Goal: Task Accomplishment & Management: Complete application form

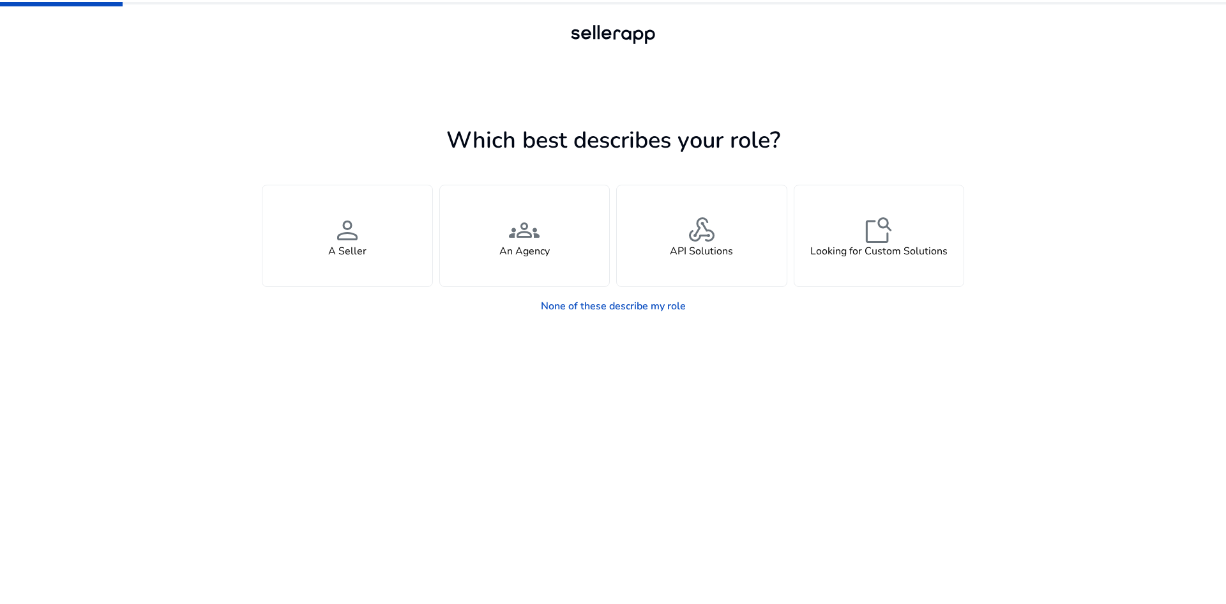
drag, startPoint x: 352, startPoint y: 233, endPoint x: 1115, endPoint y: 373, distance: 775.4
click at [1029, 423] on div "Which best describes your role? You manage your own brand or store and are look…" at bounding box center [613, 302] width 1226 height 604
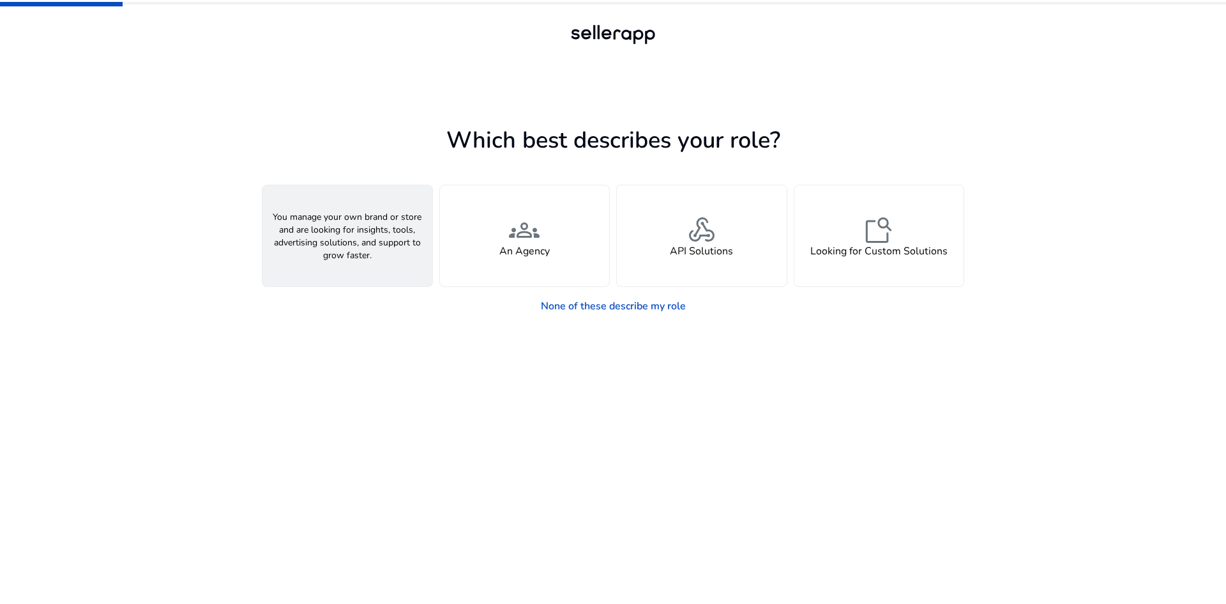
click at [358, 254] on h4 "A Seller" at bounding box center [347, 251] width 38 height 12
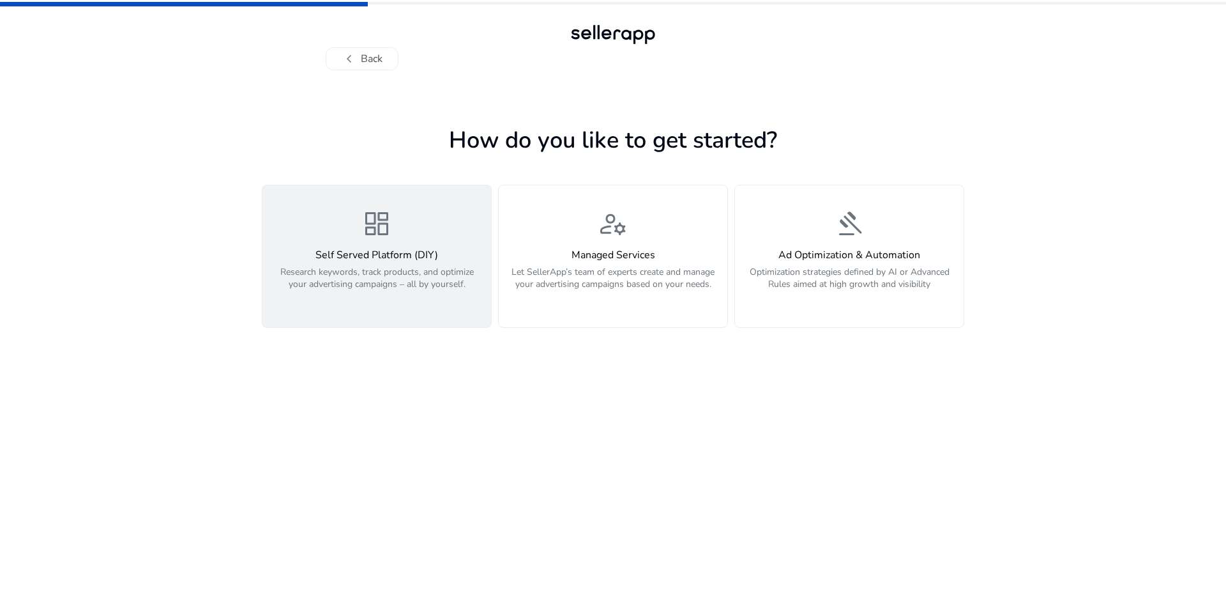
click at [408, 284] on p "Research keywords, track products, and optimize your advertising campaigns – al…" at bounding box center [376, 285] width 213 height 38
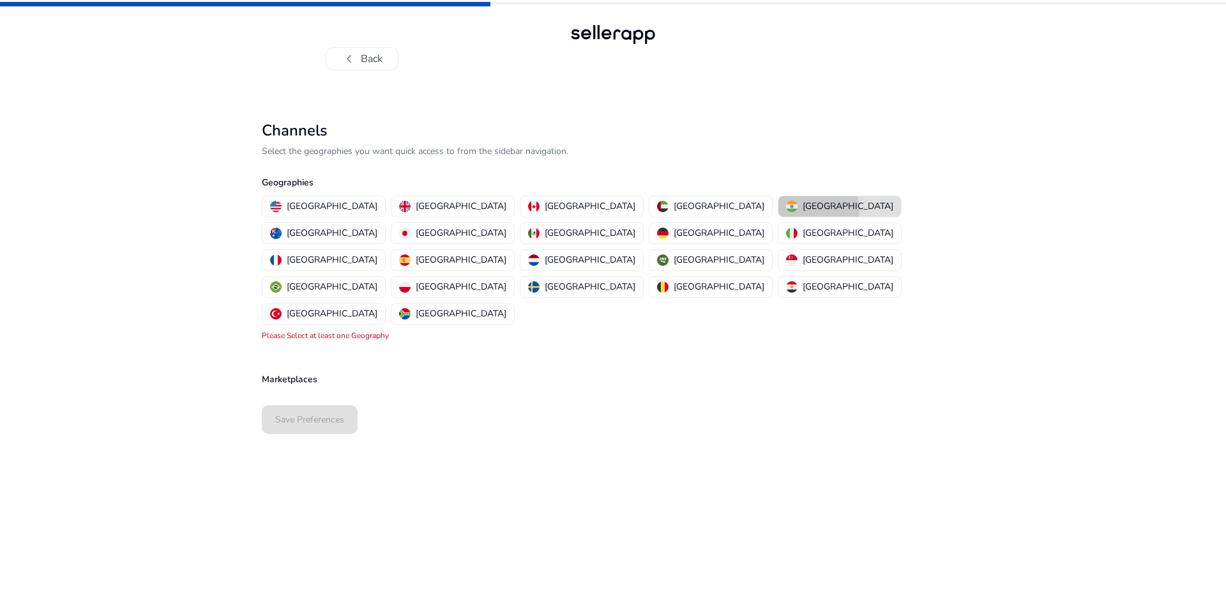
click at [803, 210] on p "[GEOGRAPHIC_DATA]" at bounding box center [848, 205] width 91 height 13
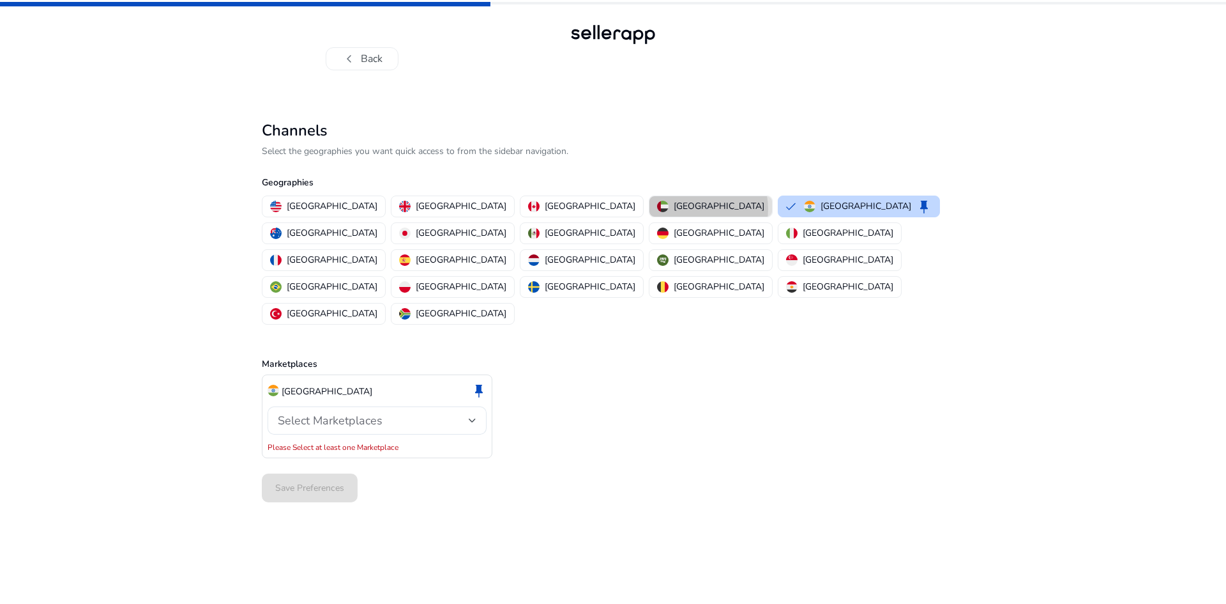
click at [674, 209] on p "[GEOGRAPHIC_DATA]" at bounding box center [719, 205] width 91 height 13
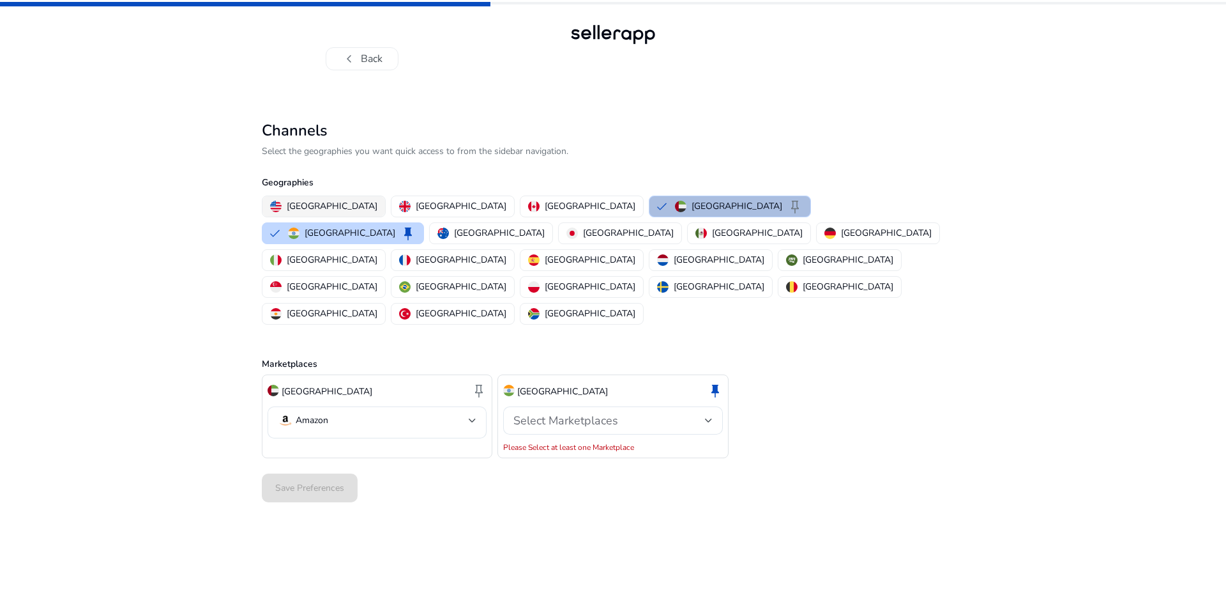
click at [312, 204] on p "[GEOGRAPHIC_DATA]" at bounding box center [332, 205] width 91 height 13
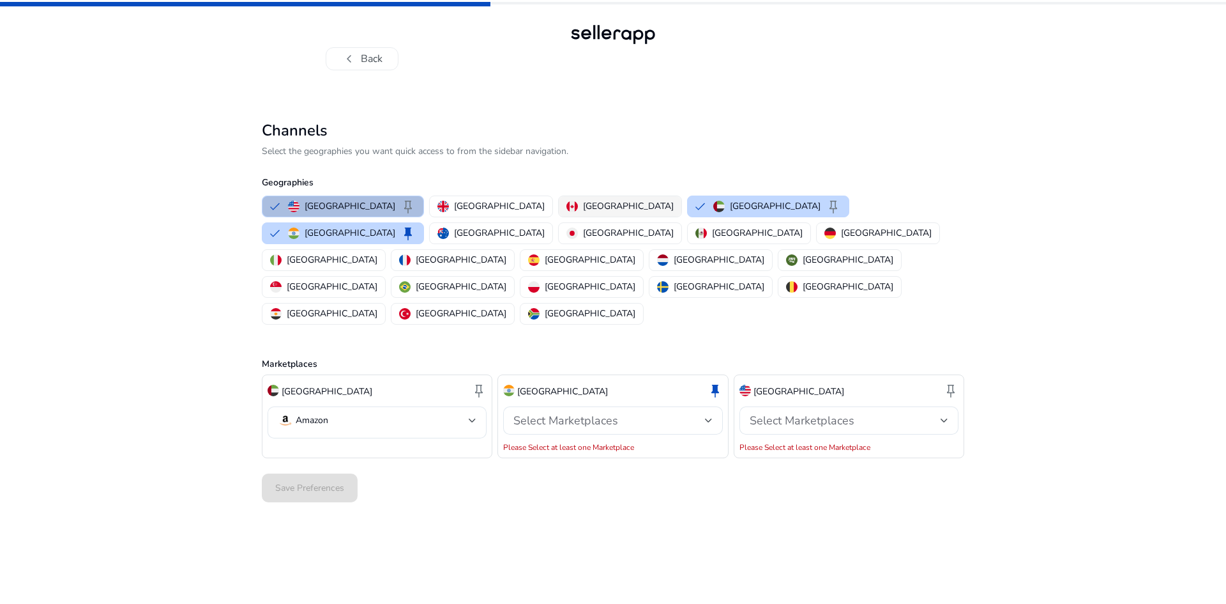
click at [583, 206] on p "[GEOGRAPHIC_DATA]" at bounding box center [628, 205] width 91 height 13
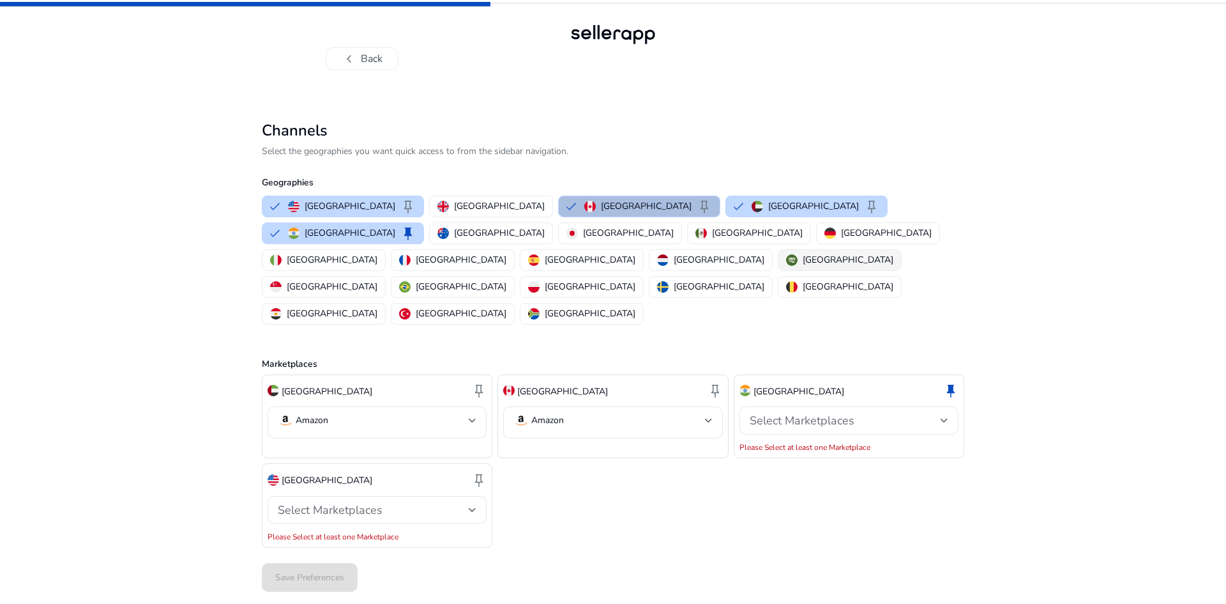
click at [803, 253] on p "[GEOGRAPHIC_DATA]" at bounding box center [848, 259] width 91 height 13
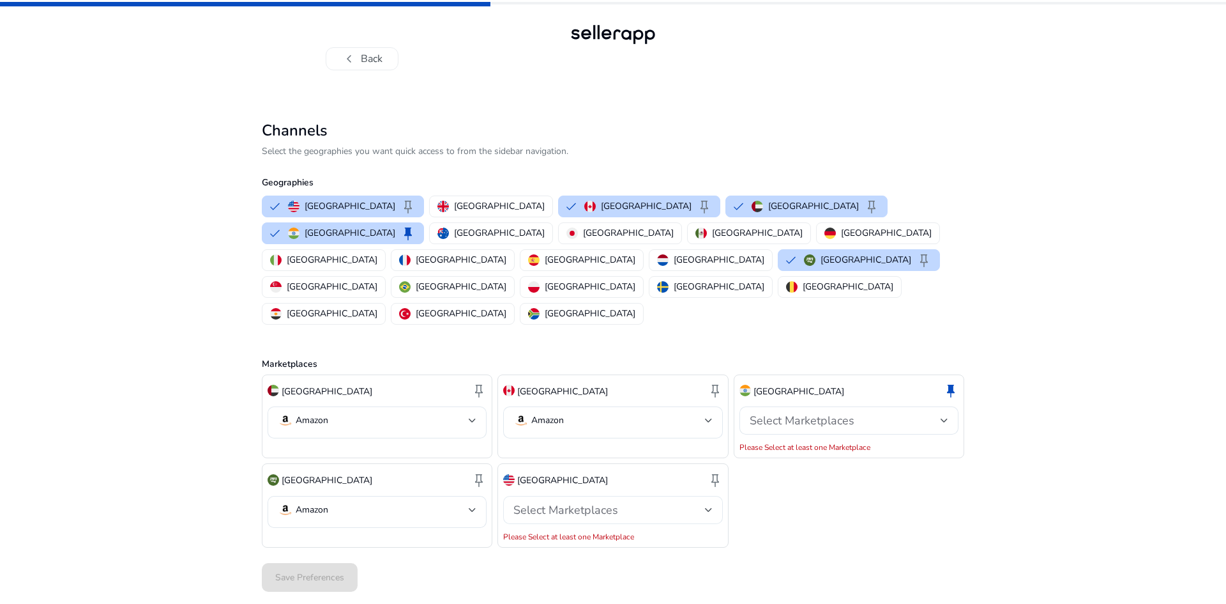
click at [713, 496] on div "Select Marketplaces" at bounding box center [612, 510] width 219 height 28
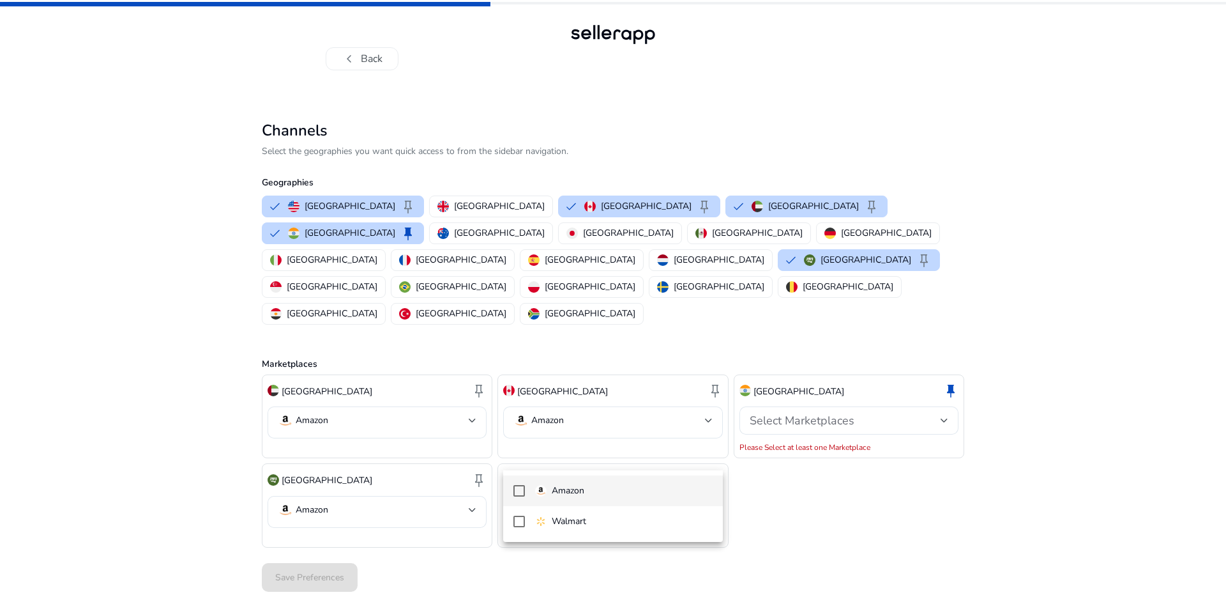
click at [610, 494] on span "Amazon" at bounding box center [623, 491] width 177 height 14
click at [390, 454] on div at bounding box center [613, 302] width 1226 height 604
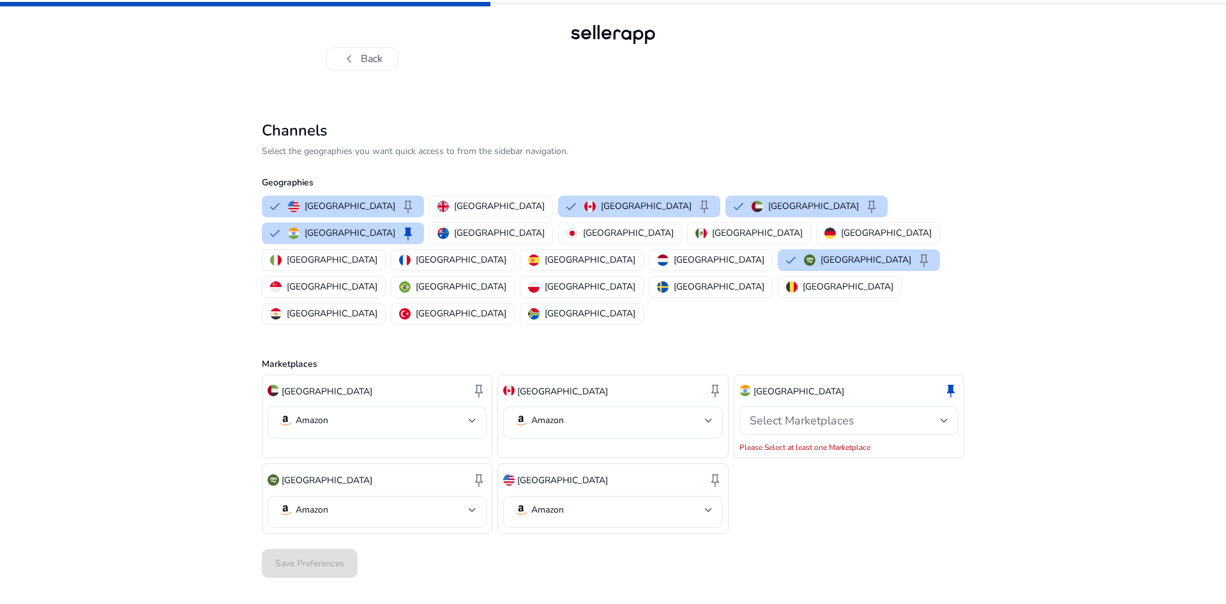
click at [881, 413] on div "Select Marketplaces" at bounding box center [845, 420] width 191 height 14
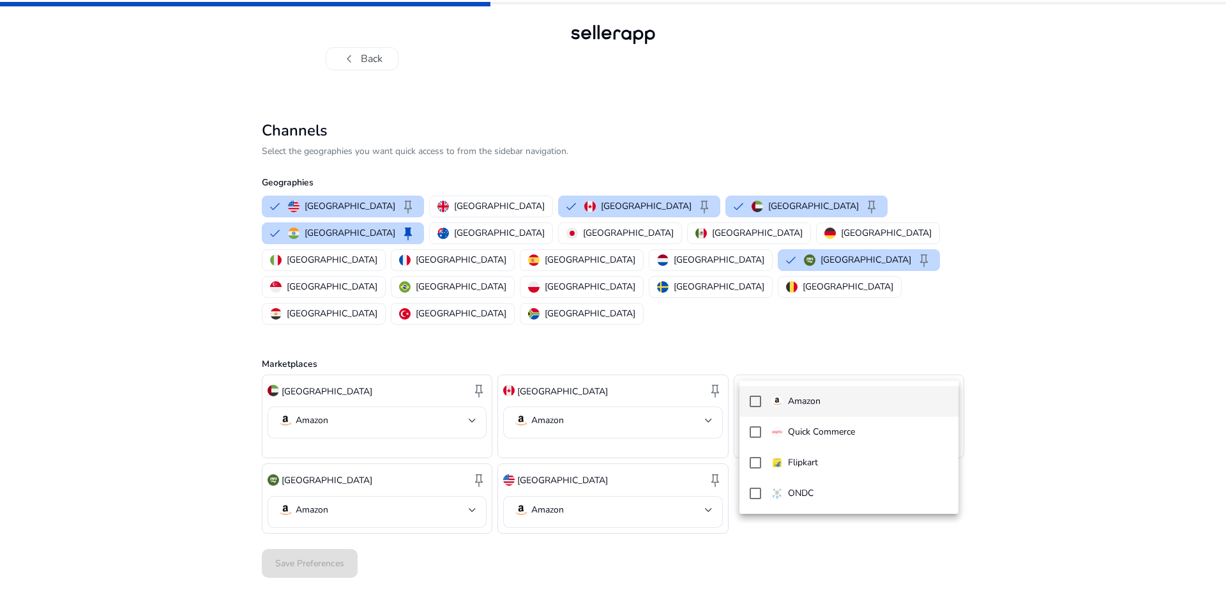
click at [809, 401] on p "Amazon" at bounding box center [804, 401] width 33 height 14
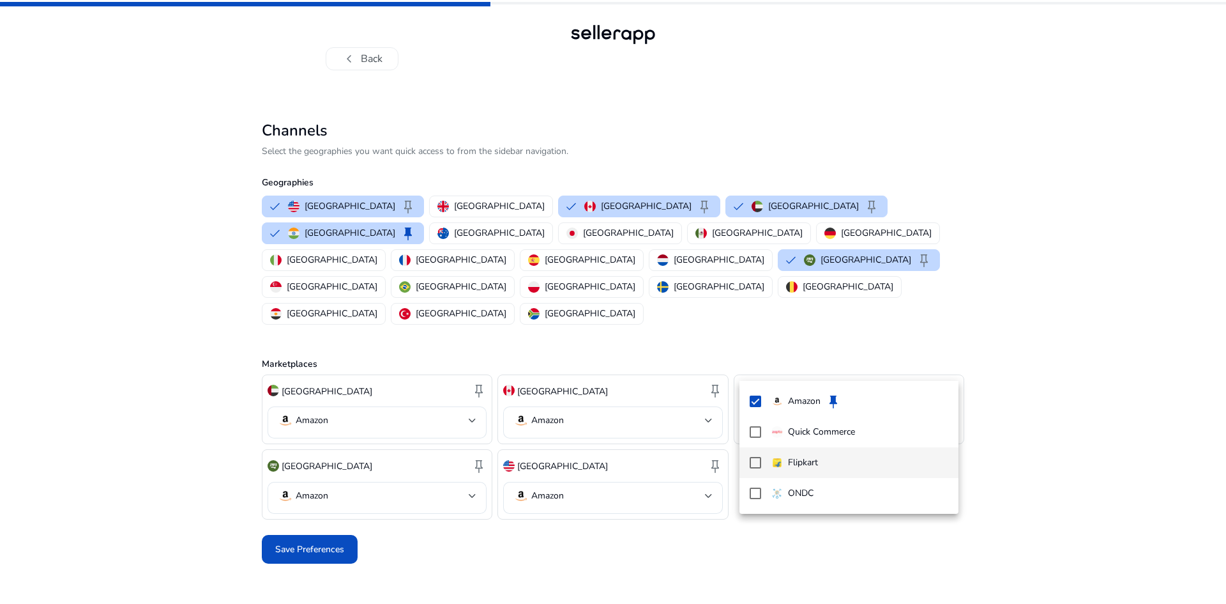
click at [817, 472] on mat-option "Flipkart" at bounding box center [849, 462] width 219 height 31
click at [305, 493] on div at bounding box center [613, 302] width 1226 height 604
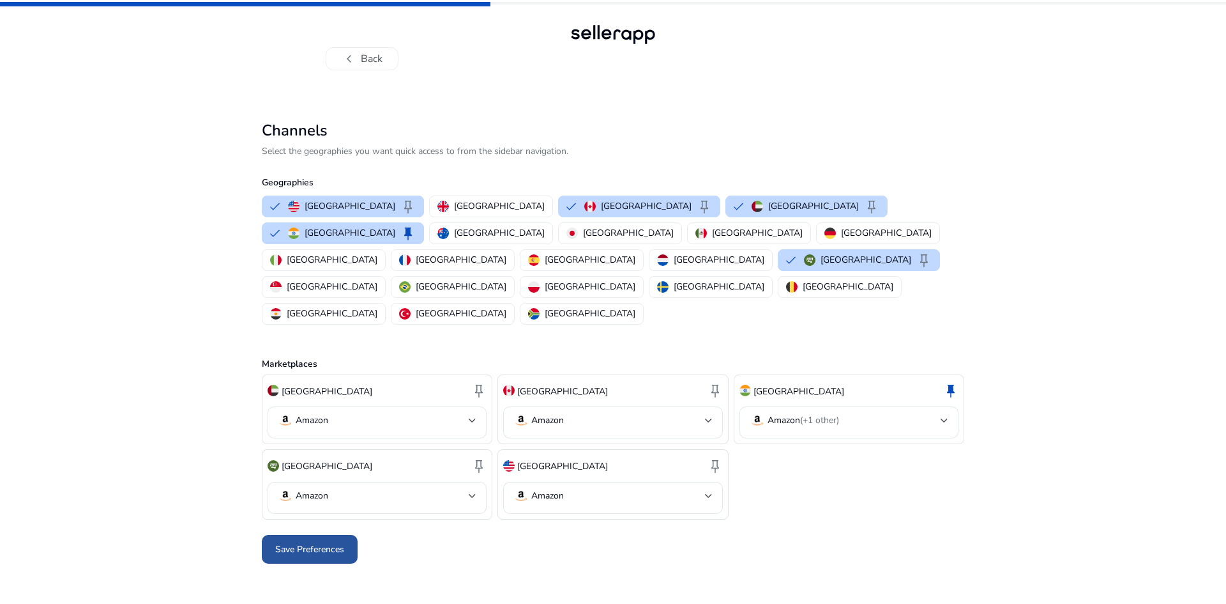
click at [307, 542] on span "Save Preferences" at bounding box center [309, 548] width 69 height 13
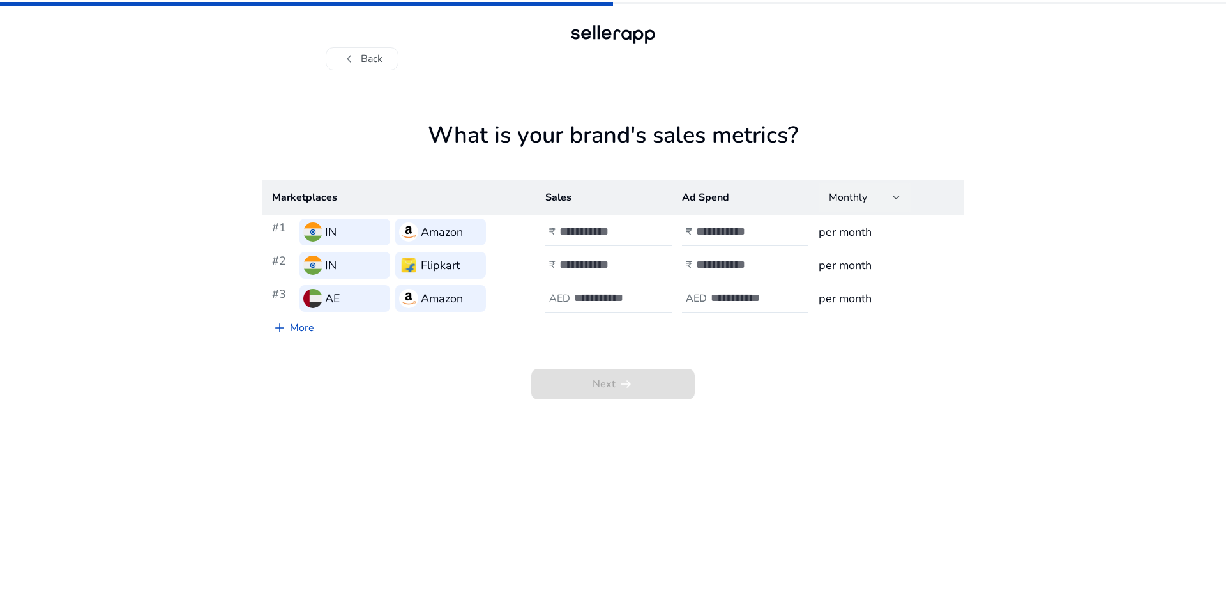
click at [894, 192] on div at bounding box center [897, 197] width 8 height 15
click at [894, 192] on div at bounding box center [613, 302] width 1226 height 604
click at [286, 330] on span "add" at bounding box center [279, 327] width 15 height 15
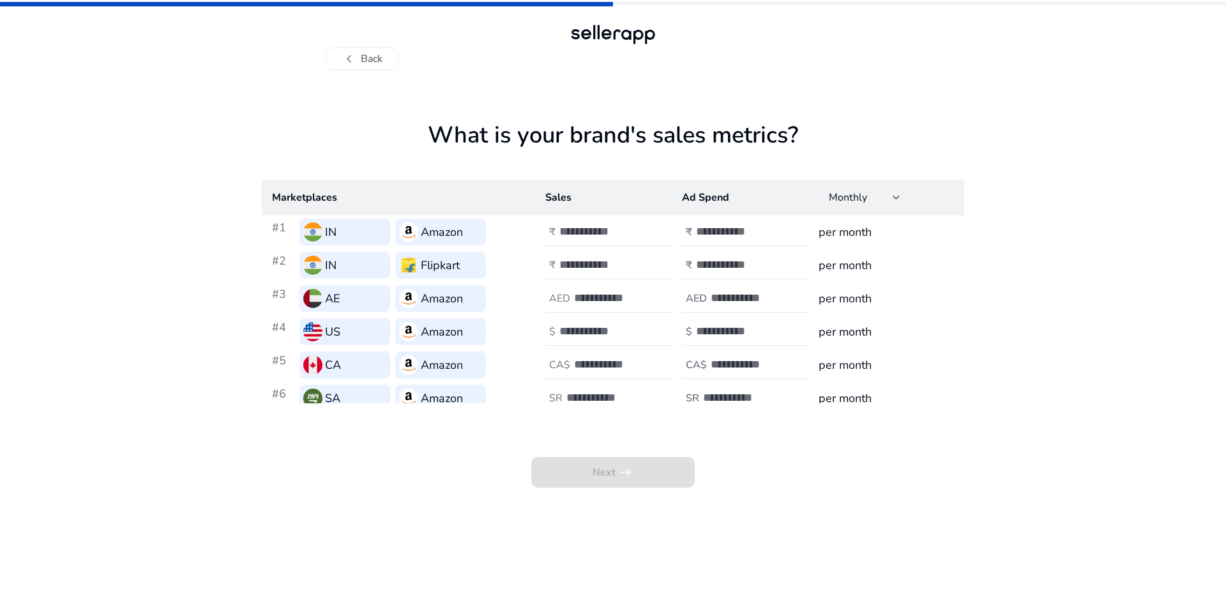
scroll to position [11, 0]
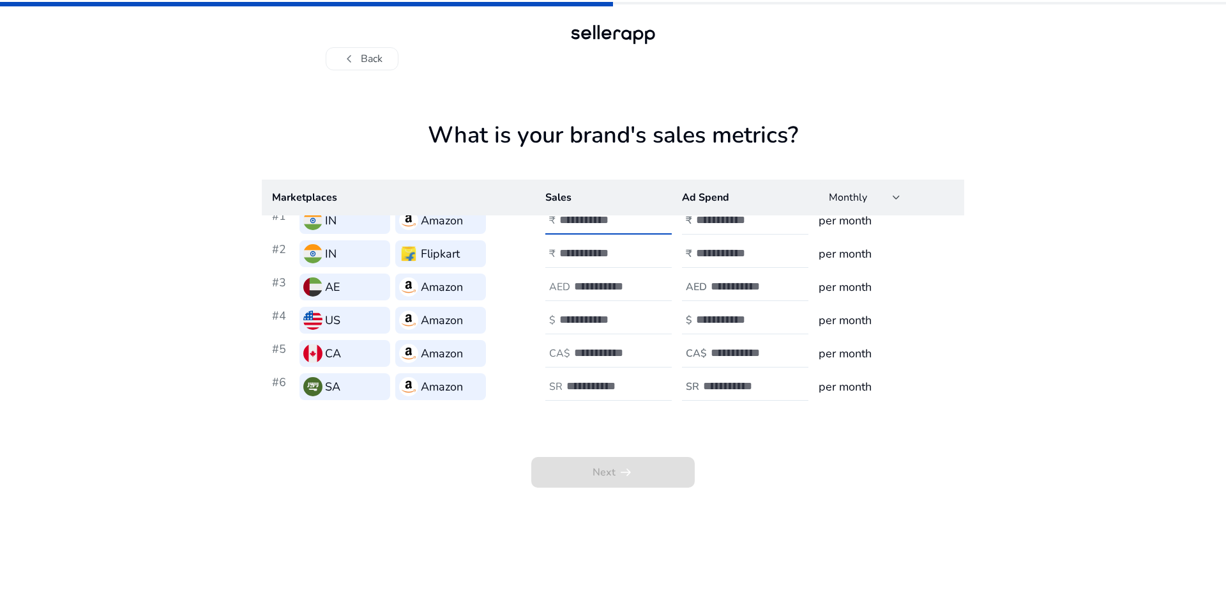
click at [599, 218] on input "number" at bounding box center [603, 220] width 86 height 14
click at [369, 46] on div "chevron_left Back" at bounding box center [613, 46] width 575 height 49
click at [377, 60] on button "chevron_left Back" at bounding box center [362, 58] width 73 height 23
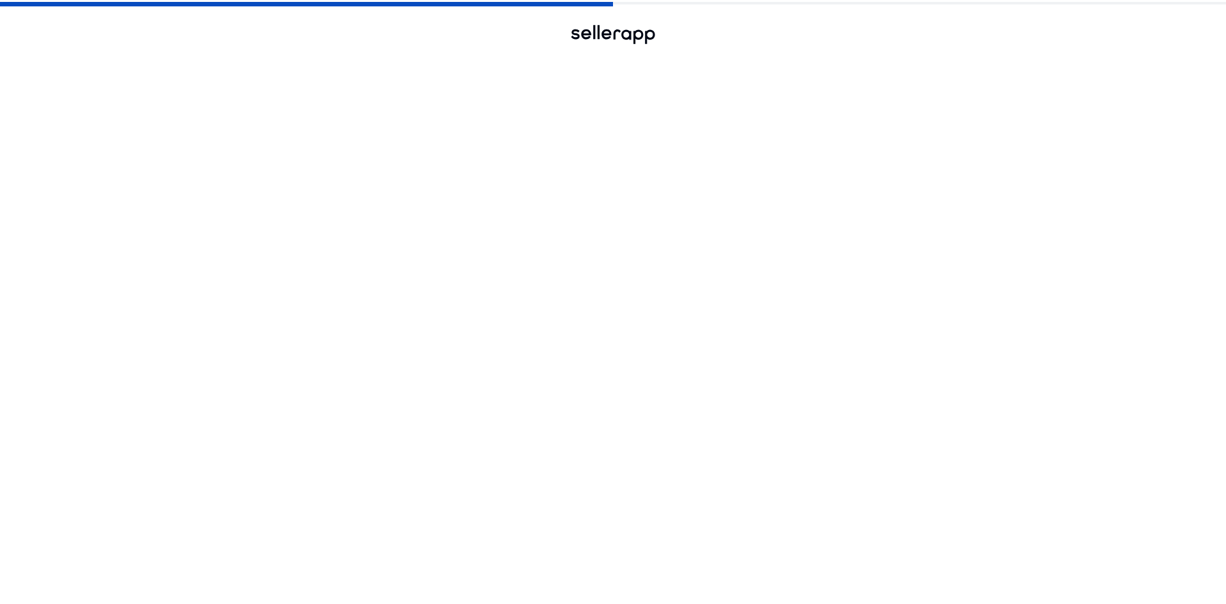
scroll to position [0, 0]
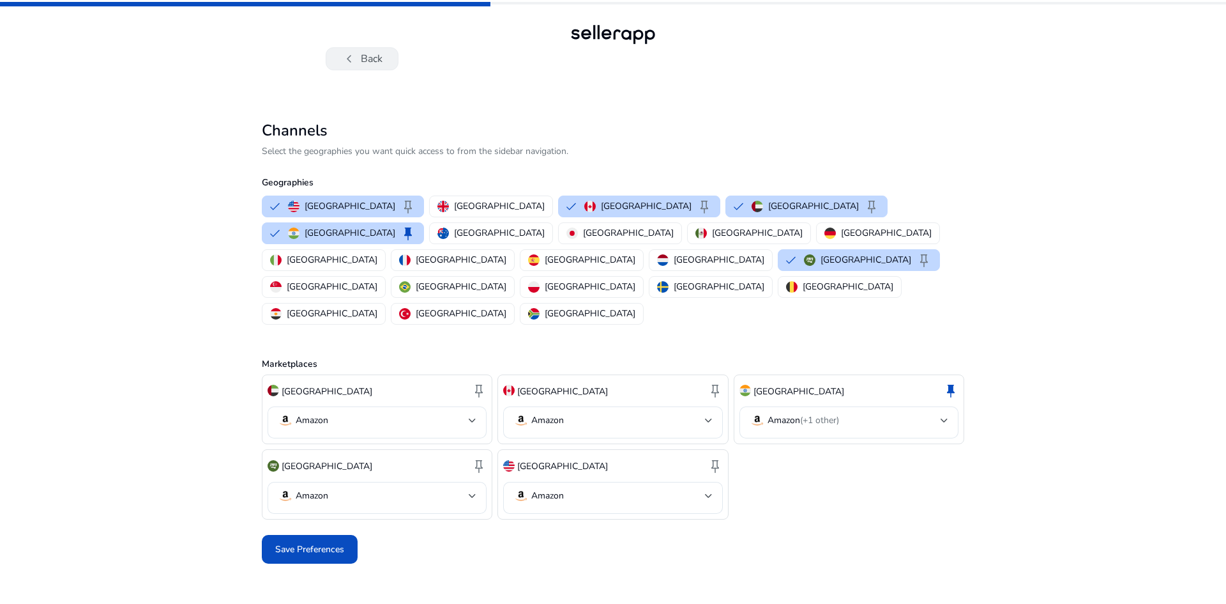
click at [374, 70] on button "chevron_left Back" at bounding box center [362, 58] width 73 height 23
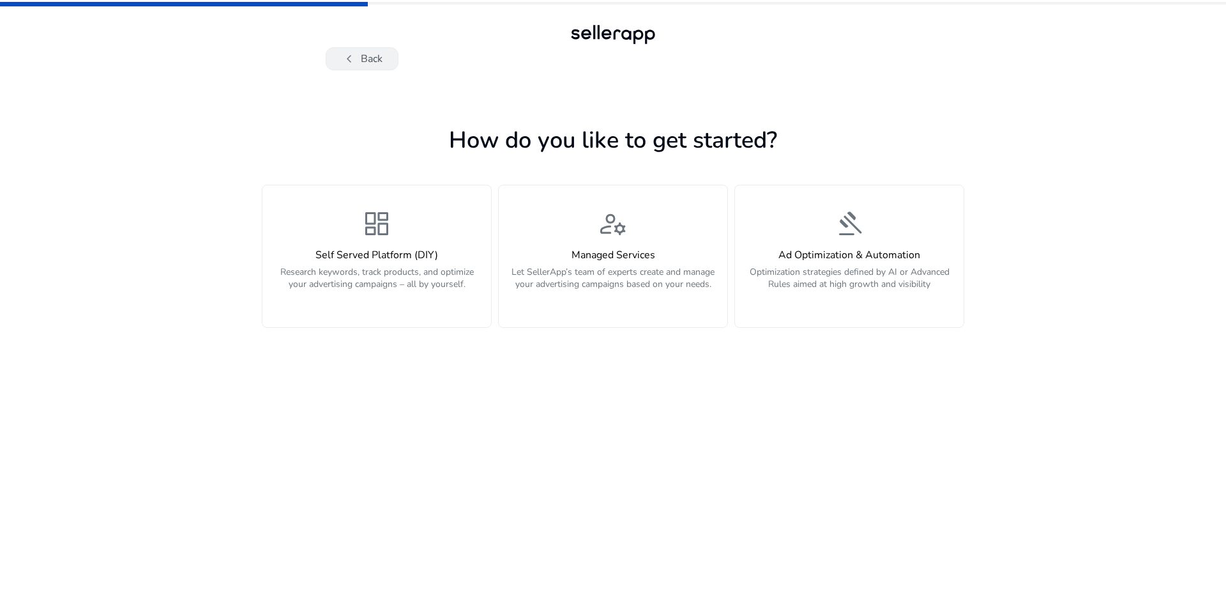
click at [374, 60] on button "chevron_left Back" at bounding box center [362, 58] width 73 height 23
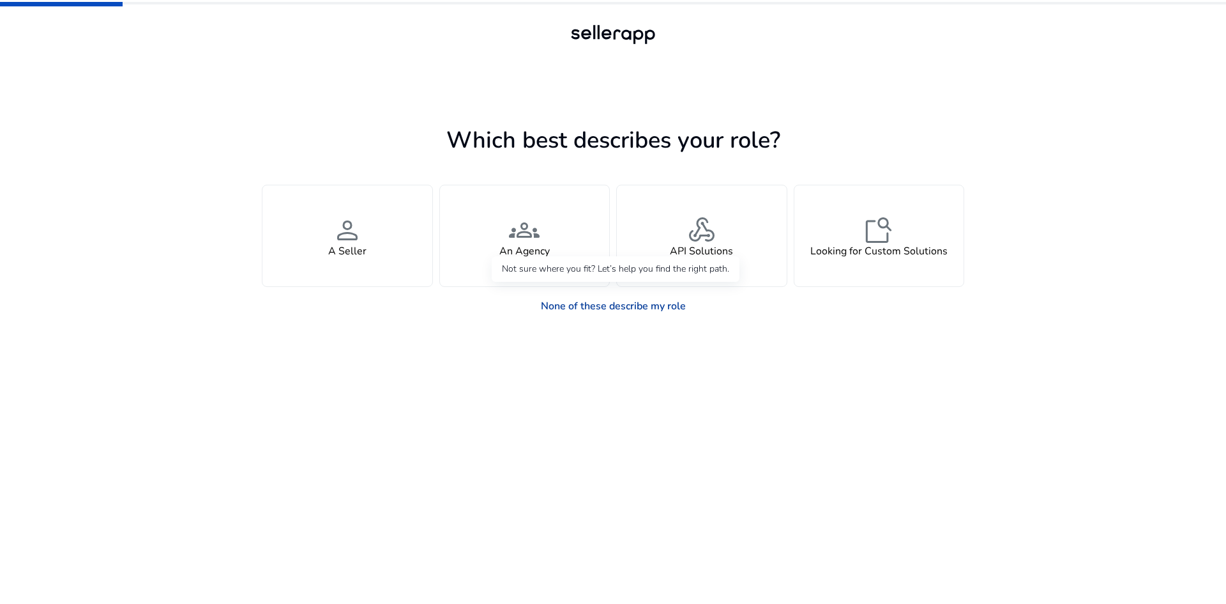
click at [577, 310] on link "None of these describe my role" at bounding box center [613, 306] width 165 height 26
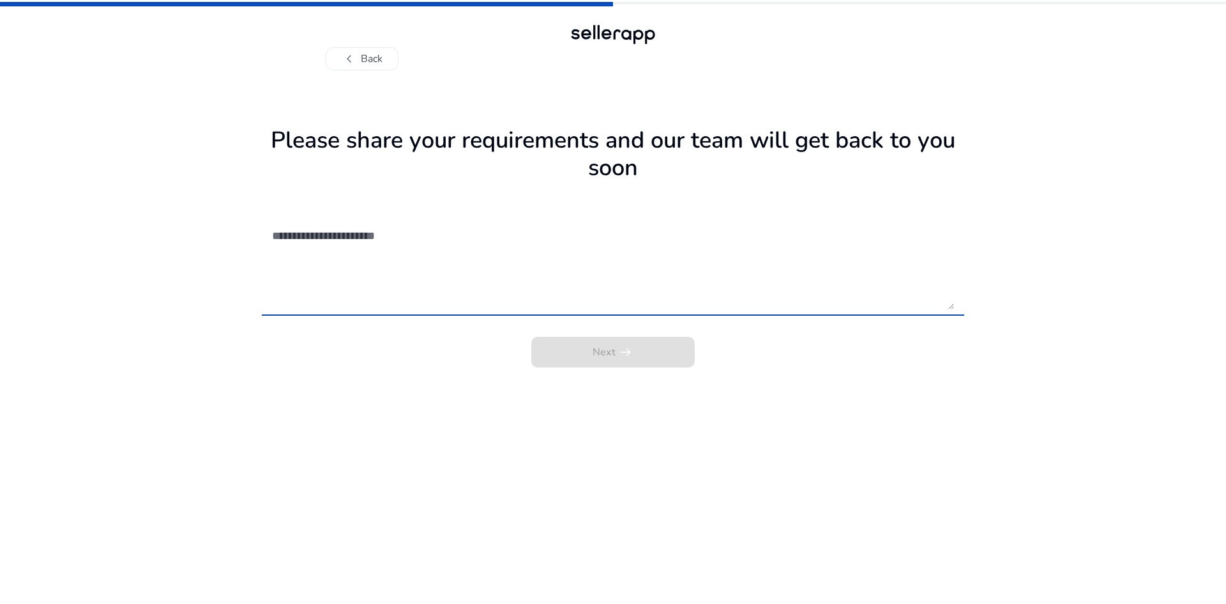
click at [353, 293] on textarea at bounding box center [613, 263] width 682 height 91
click at [350, 55] on span "chevron_left" at bounding box center [349, 58] width 15 height 15
